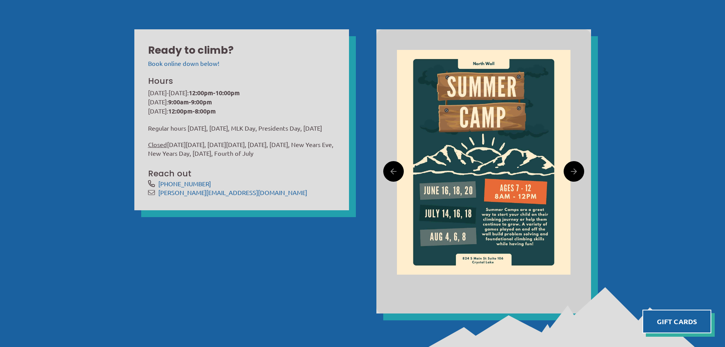
scroll to position [305, 0]
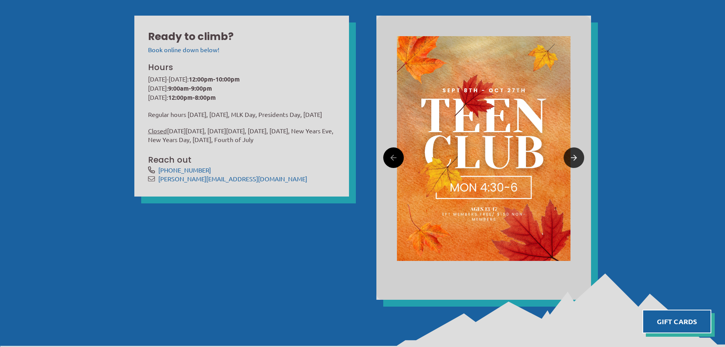
click at [577, 159] on link at bounding box center [574, 157] width 21 height 21
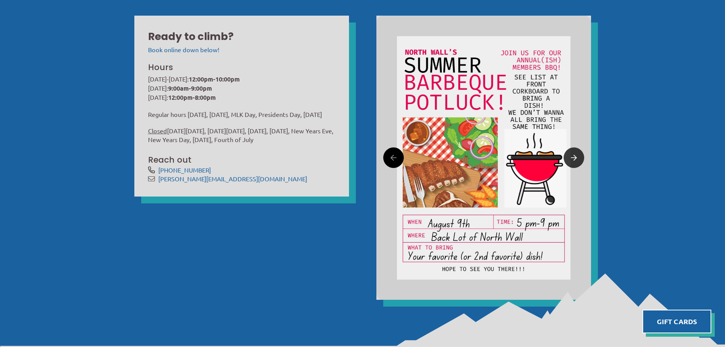
click at [577, 159] on link at bounding box center [574, 157] width 21 height 21
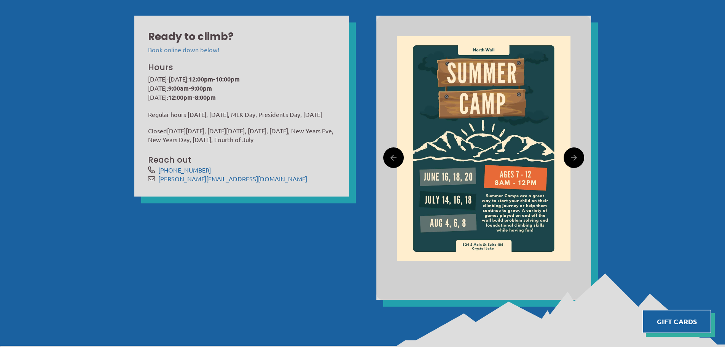
click at [178, 49] on link "Book online down below!" at bounding box center [183, 50] width 71 height 8
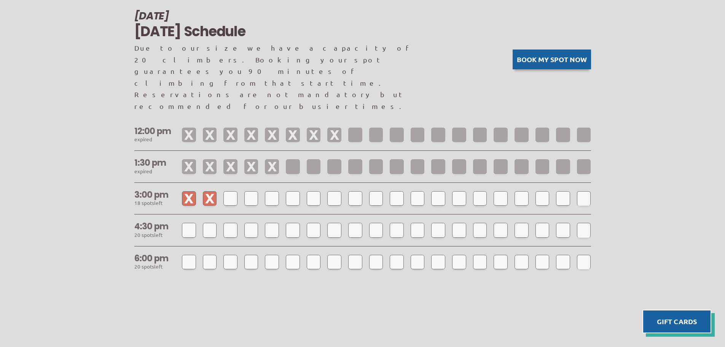
scroll to position [674, 0]
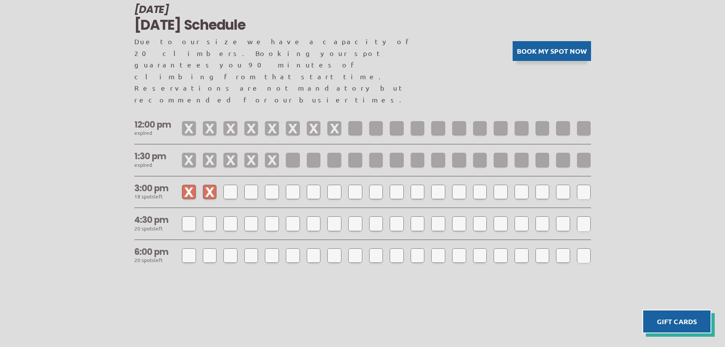
click at [563, 41] on button "Book my spot now" at bounding box center [552, 51] width 78 height 20
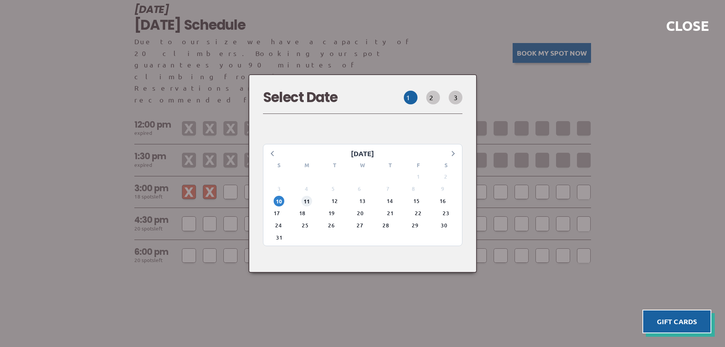
click at [311, 196] on span "11" at bounding box center [306, 201] width 11 height 11
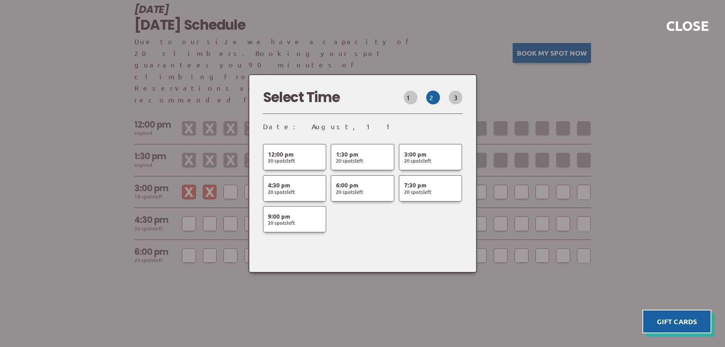
click at [459, 104] on button "3" at bounding box center [456, 98] width 14 height 14
click at [418, 104] on button "1" at bounding box center [411, 98] width 14 height 14
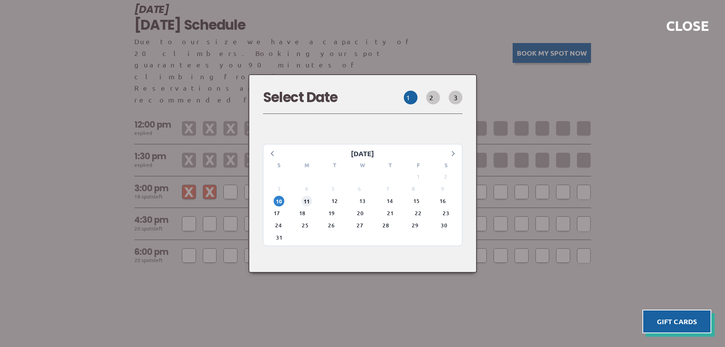
click at [310, 197] on span "11" at bounding box center [306, 201] width 11 height 11
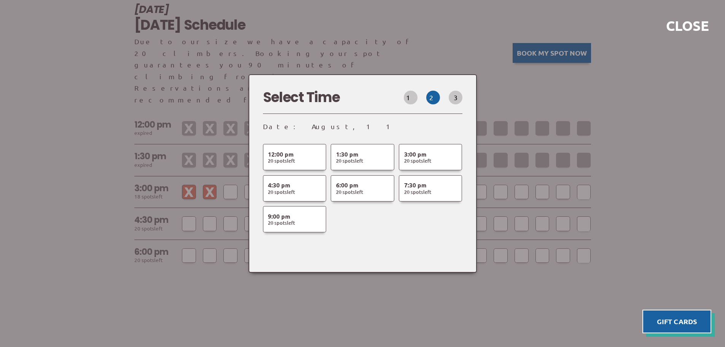
click at [627, 131] on div at bounding box center [362, 173] width 725 height 347
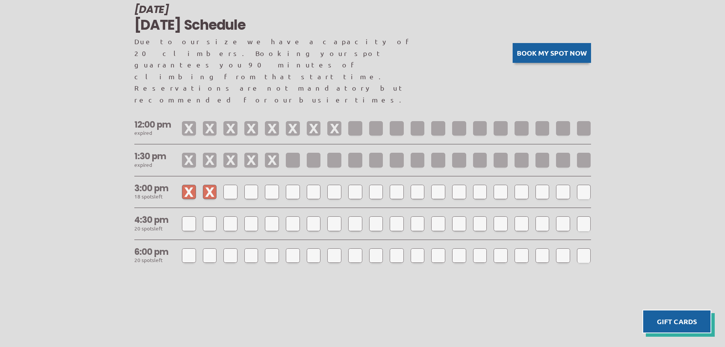
click at [65, 104] on div "August 10 Today's Schedule Due to our size we have a capacity of 20 climbers. B…" at bounding box center [362, 170] width 725 height 384
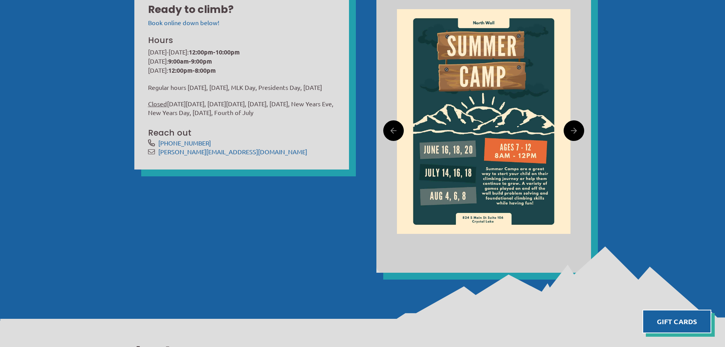
scroll to position [293, 0]
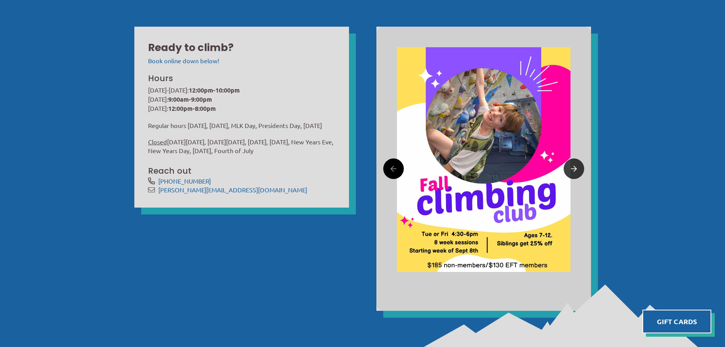
click at [581, 164] on link at bounding box center [574, 168] width 21 height 21
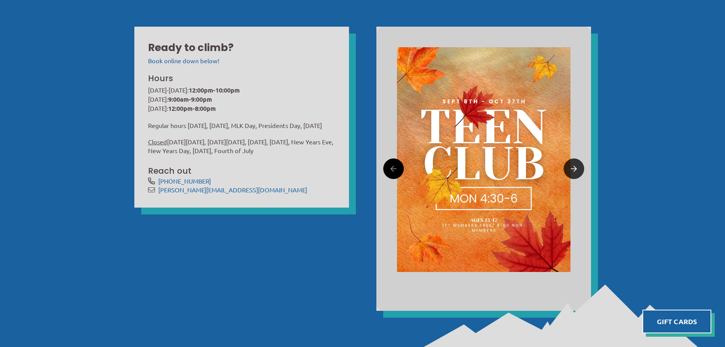
click at [581, 164] on link at bounding box center [574, 168] width 21 height 21
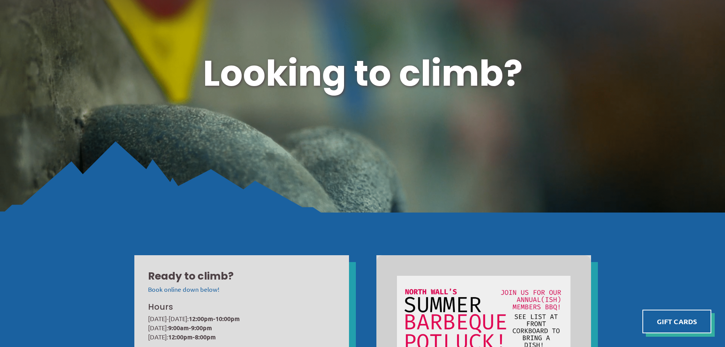
scroll to position [0, 0]
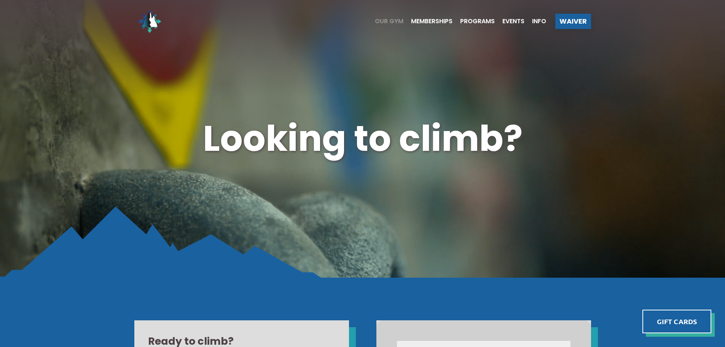
click at [390, 21] on span "Our Gym" at bounding box center [389, 21] width 29 height 6
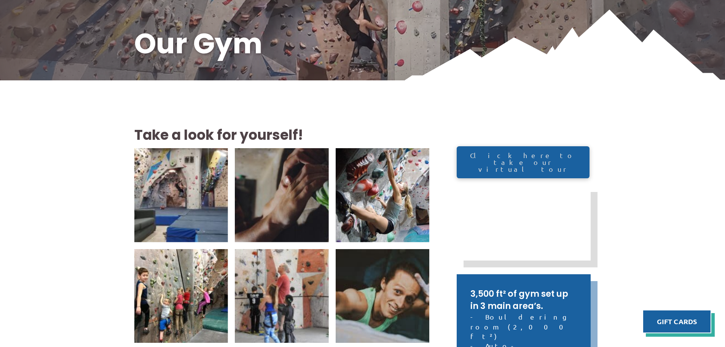
scroll to position [114, 0]
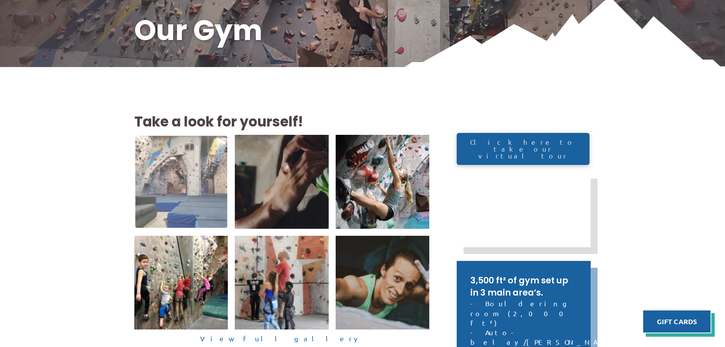
click at [172, 191] on img at bounding box center [181, 182] width 92 height 92
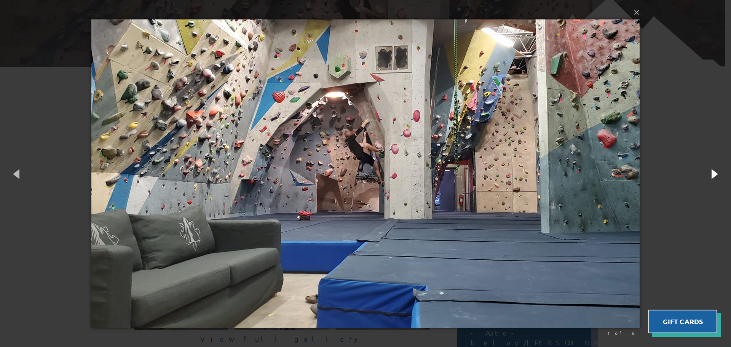
click at [718, 173] on button "button" at bounding box center [714, 174] width 34 height 42
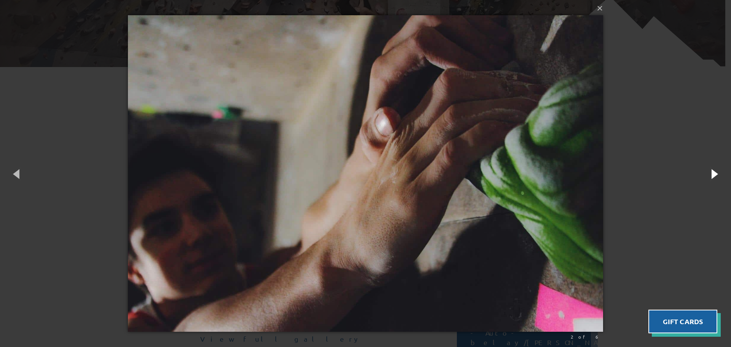
click at [718, 173] on button "button" at bounding box center [714, 174] width 34 height 42
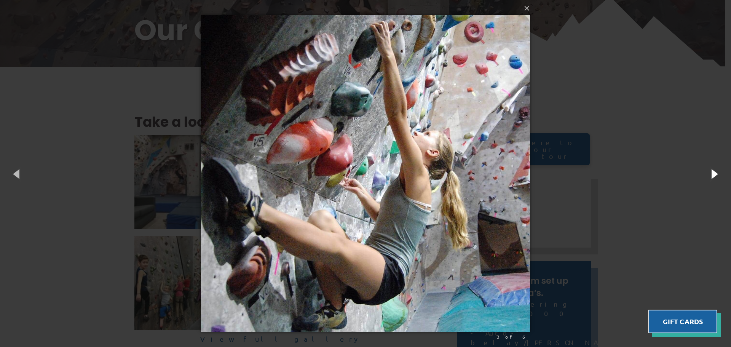
click at [718, 173] on button "button" at bounding box center [714, 174] width 34 height 42
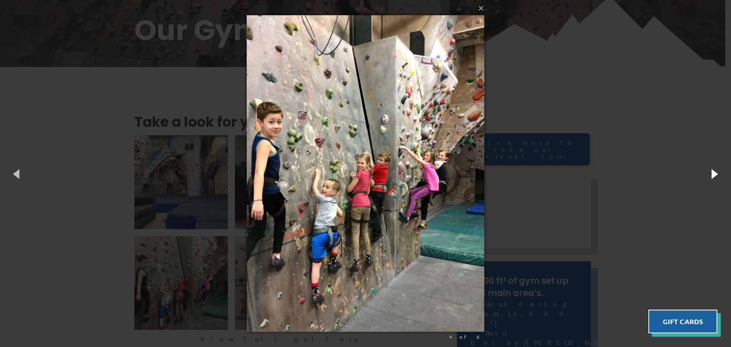
click at [718, 173] on button "button" at bounding box center [714, 174] width 34 height 42
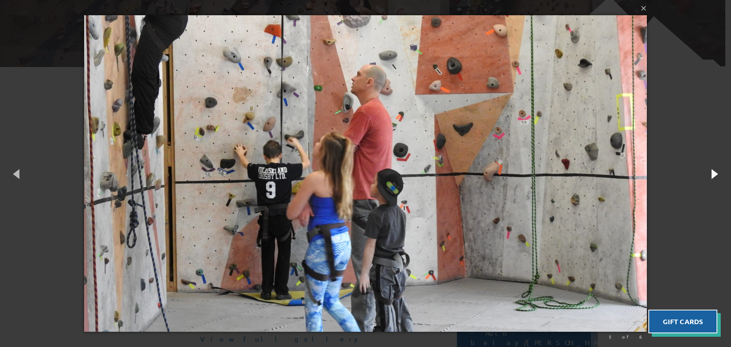
click at [718, 173] on button "button" at bounding box center [714, 174] width 34 height 42
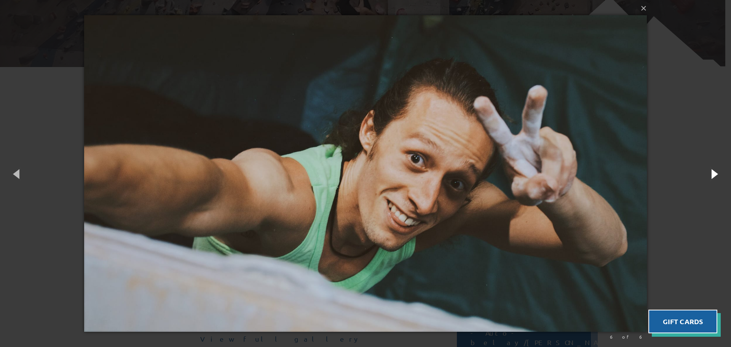
click at [718, 173] on button "button" at bounding box center [714, 174] width 34 height 42
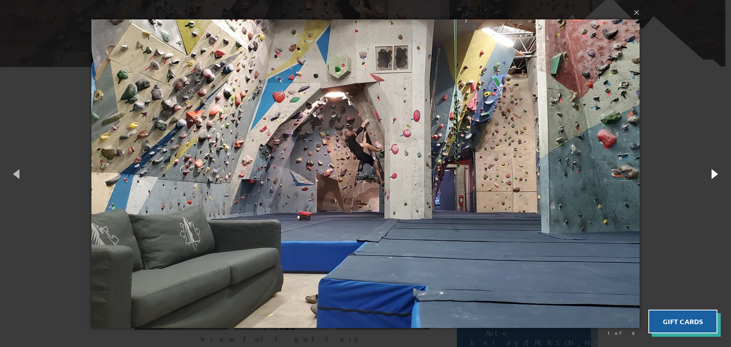
click at [718, 173] on button "button" at bounding box center [714, 174] width 34 height 42
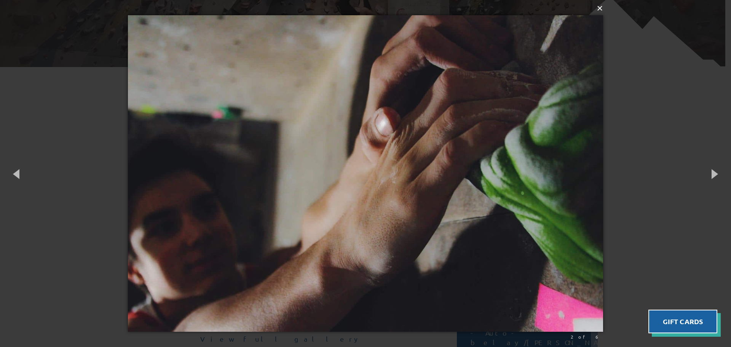
click at [600, 10] on button "×" at bounding box center [367, 8] width 475 height 17
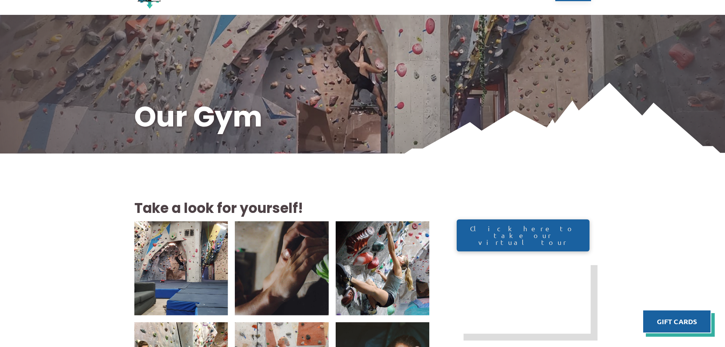
scroll to position [0, 0]
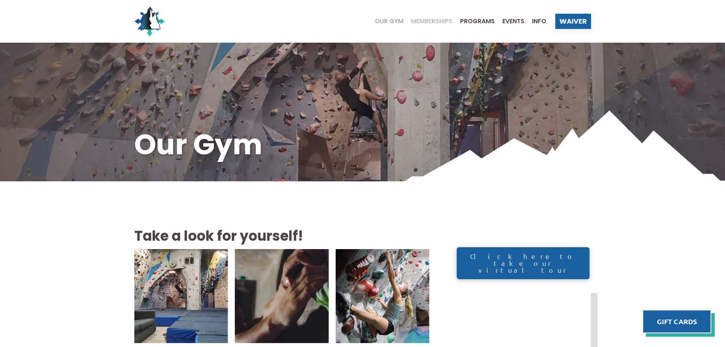
click at [424, 22] on span "Memberships" at bounding box center [431, 21] width 41 height 6
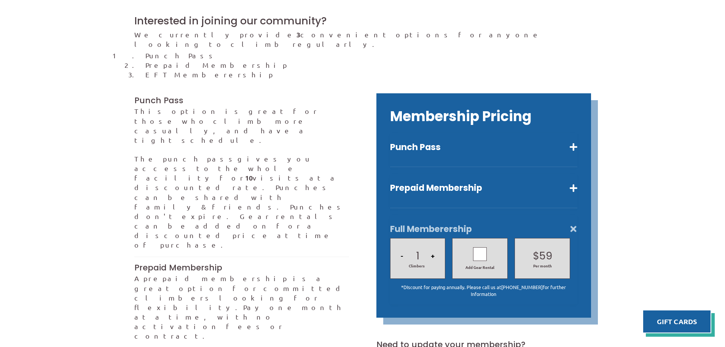
scroll to position [190, 0]
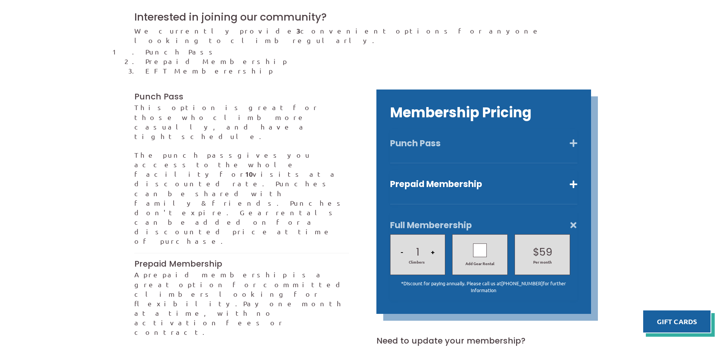
click at [575, 138] on button "Punch Pass" at bounding box center [483, 143] width 187 height 11
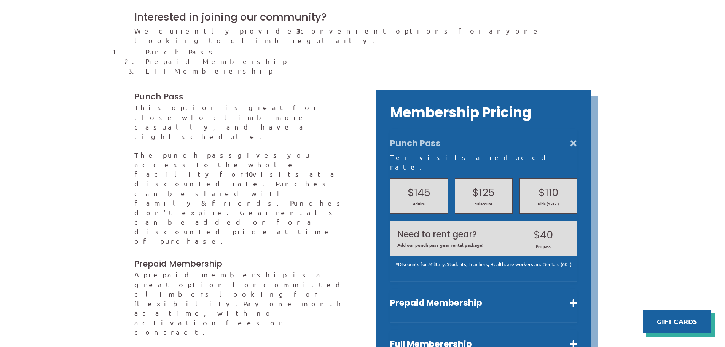
click at [575, 138] on button "Punch Pass" at bounding box center [483, 143] width 187 height 11
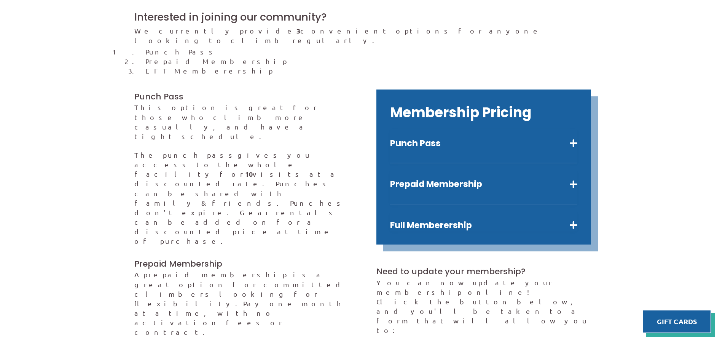
click at [522, 223] on div "Membership Pricing Punch Pass Ten visits a reduced rate. $145 Adults $125 *Disc…" at bounding box center [483, 166] width 215 height 155
click at [570, 220] on button "Full Memberership" at bounding box center [483, 225] width 187 height 11
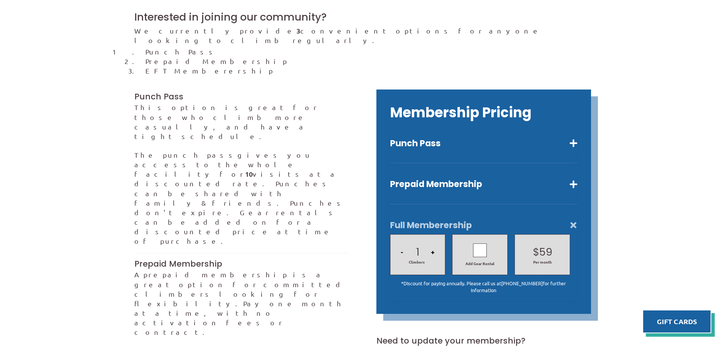
click at [574, 220] on button "Full Memberership" at bounding box center [483, 225] width 187 height 11
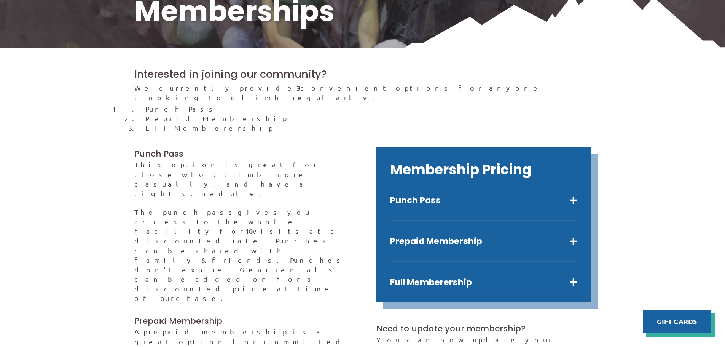
scroll to position [0, 0]
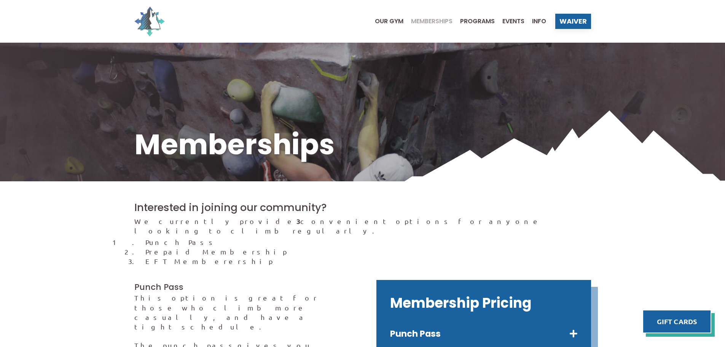
click at [152, 21] on img at bounding box center [149, 21] width 30 height 30
